Goal: Task Accomplishment & Management: Use online tool/utility

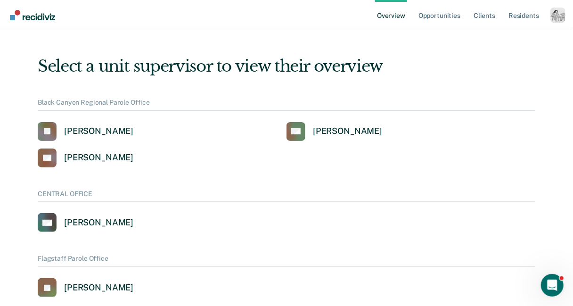
click at [556, 17] on div "Profile dropdown button" at bounding box center [558, 15] width 15 height 15
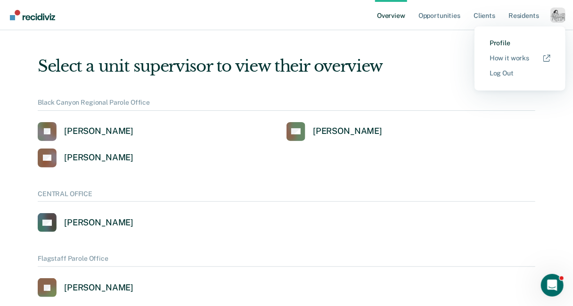
click at [498, 41] on link "Profile" at bounding box center [520, 43] width 61 height 8
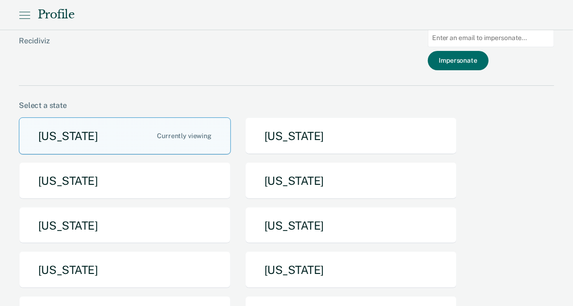
click at [498, 42] on input "Main chart and filter content" at bounding box center [491, 38] width 126 height 18
paste input "[PERSON_NAME][EMAIL_ADDRESS][PERSON_NAME][DOMAIN_NAME]"
type input "[PERSON_NAME][EMAIL_ADDRESS][PERSON_NAME][DOMAIN_NAME]"
click at [485, 60] on button "Impersonate" at bounding box center [458, 60] width 61 height 19
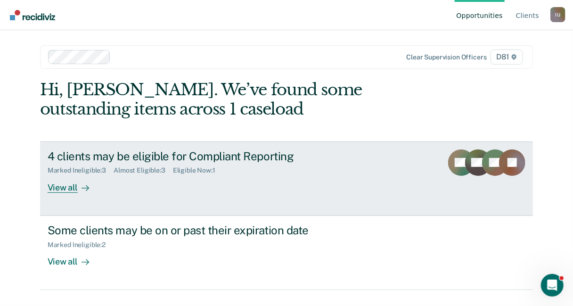
click at [70, 192] on div "View all" at bounding box center [74, 183] width 53 height 18
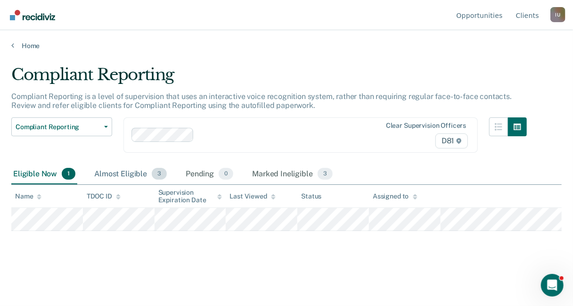
click at [137, 172] on div "Almost Eligible 3" at bounding box center [130, 174] width 76 height 21
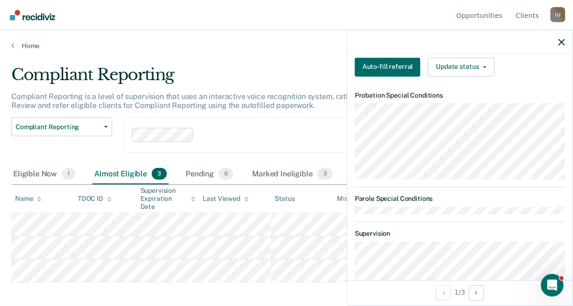
scroll to position [294, 0]
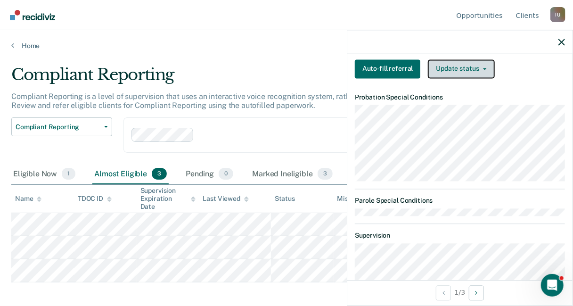
click at [467, 78] on button "Update status" at bounding box center [461, 68] width 66 height 19
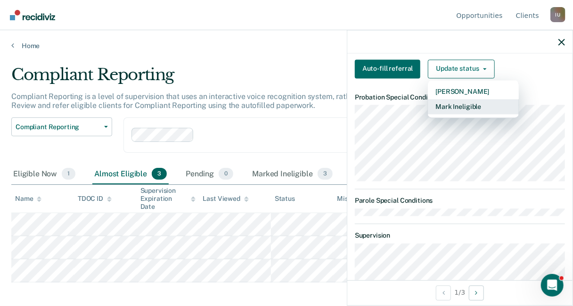
click at [466, 114] on button "Mark Ineligible" at bounding box center [473, 106] width 91 height 15
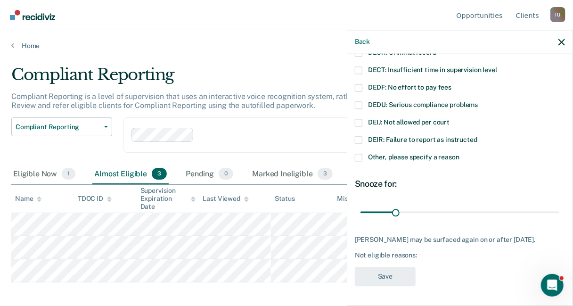
scroll to position [92, 0]
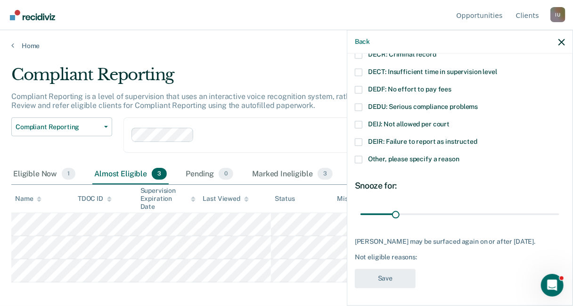
click at [396, 89] on span "DEDF: No effort to pay fees" at bounding box center [409, 90] width 83 height 8
click at [452, 86] on input "DEDF: No effort to pay fees" at bounding box center [452, 86] width 0 height 0
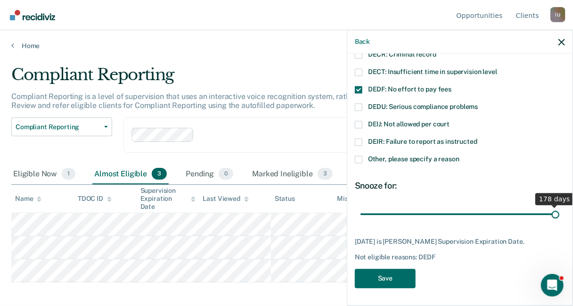
drag, startPoint x: 397, startPoint y: 212, endPoint x: 571, endPoint y: 219, distance: 174.5
type input "178"
click at [560, 219] on input "range" at bounding box center [460, 214] width 199 height 16
